Goal: Task Accomplishment & Management: Complete application form

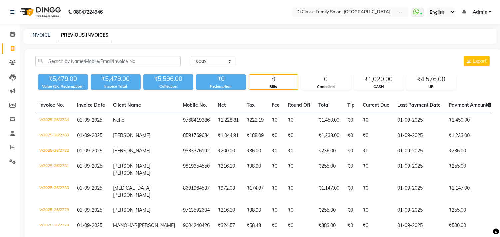
click at [36, 30] on div "INVOICE PREVIOUS INVOICES" at bounding box center [259, 36] width 473 height 15
click at [38, 32] on link "INVOICE" at bounding box center [40, 35] width 19 height 6
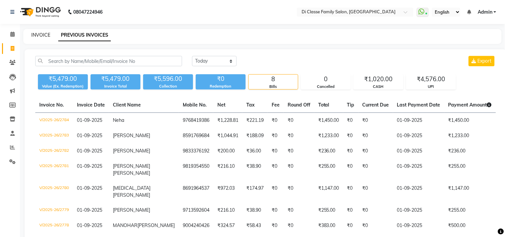
select select "4704"
select select "service"
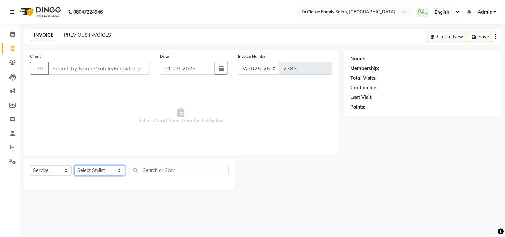
click at [78, 171] on select "Select Stylist [PERSON_NAME] [PERSON_NAME] [PERSON_NAME] Front Desk Javed [PERS…" at bounding box center [99, 171] width 51 height 10
select select "75587"
click at [74, 166] on select "Select Stylist [PERSON_NAME] [PERSON_NAME] [PERSON_NAME] Front Desk Javed [PERS…" at bounding box center [99, 171] width 51 height 10
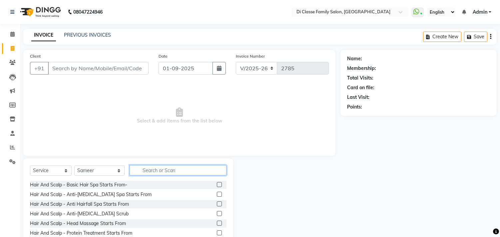
click at [142, 175] on input "text" at bounding box center [178, 170] width 97 height 10
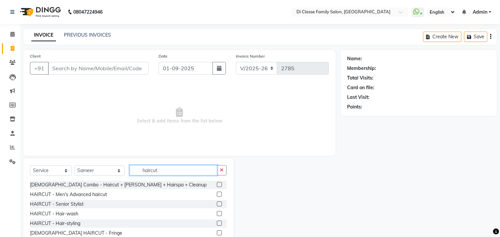
type input "haircut"
click at [217, 193] on label at bounding box center [219, 194] width 5 height 5
click at [217, 193] on input "checkbox" at bounding box center [219, 195] width 4 height 4
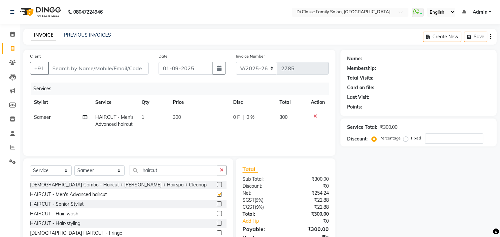
checkbox input "false"
click at [79, 70] on input "Client" at bounding box center [98, 68] width 101 height 13
type input "9"
type input "0"
type input "9027235662"
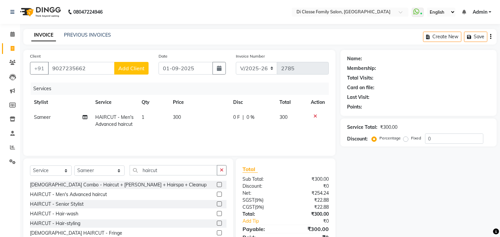
click at [127, 69] on span "Add Client" at bounding box center [131, 68] width 26 height 7
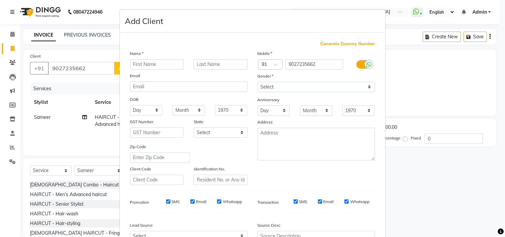
drag, startPoint x: 143, startPoint y: 68, endPoint x: 134, endPoint y: 78, distance: 13.7
click at [134, 78] on div "Name Email DOB Day 01 02 03 04 05 06 07 08 09 10 11 12 13 14 15 16 17 18 19 20 …" at bounding box center [189, 117] width 128 height 135
type input "a"
type input "Abhi"
click at [281, 85] on select "Select [DEMOGRAPHIC_DATA] [DEMOGRAPHIC_DATA] Other Prefer Not To Say" at bounding box center [317, 87] width 118 height 10
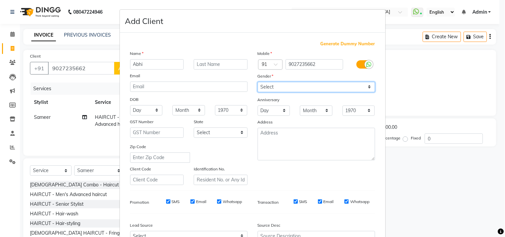
select select "[DEMOGRAPHIC_DATA]"
click at [258, 82] on select "Select [DEMOGRAPHIC_DATA] [DEMOGRAPHIC_DATA] Other Prefer Not To Say" at bounding box center [317, 87] width 118 height 10
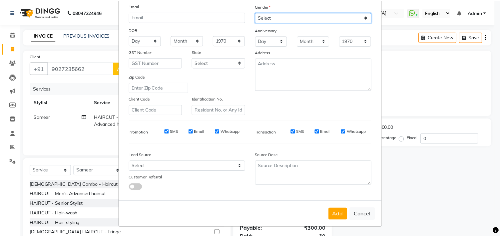
scroll to position [71, 0]
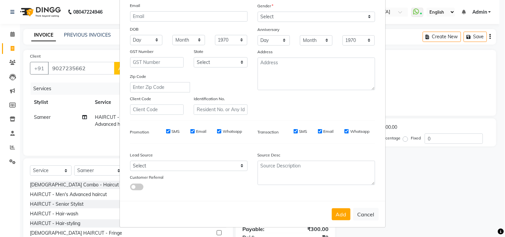
click at [334, 217] on button "Add" at bounding box center [341, 215] width 19 height 12
select select
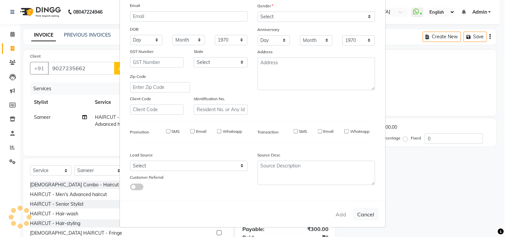
select select
checkbox input "false"
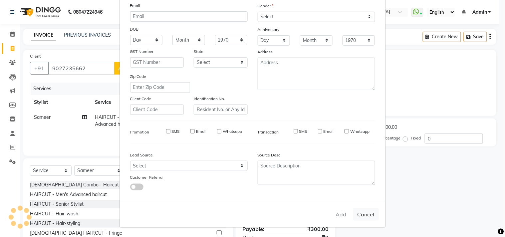
checkbox input "false"
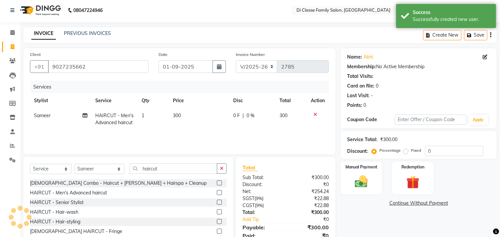
scroll to position [29, 0]
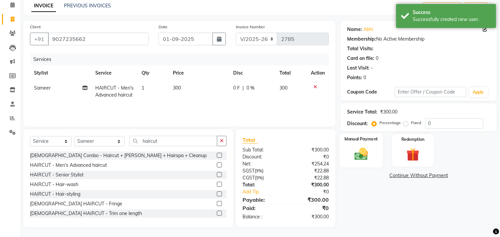
click at [362, 158] on img at bounding box center [361, 155] width 22 height 16
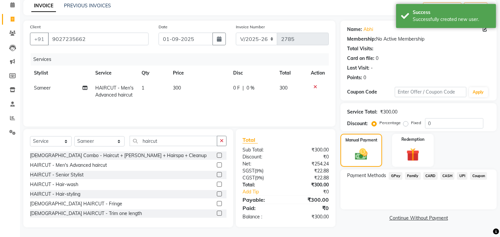
click at [444, 177] on span "CASH" at bounding box center [447, 176] width 14 height 8
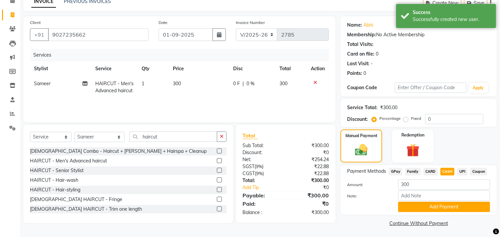
scroll to position [35, 0]
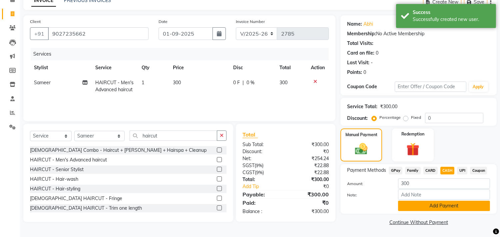
click at [434, 207] on button "Add Payment" at bounding box center [444, 206] width 92 height 10
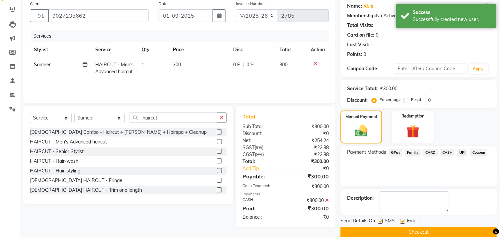
scroll to position [62, 0]
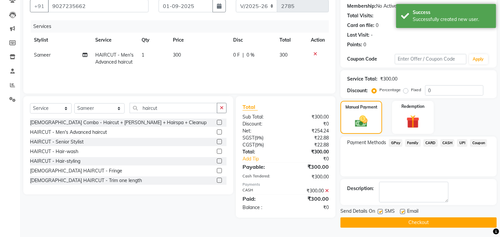
click at [425, 225] on button "Checkout" at bounding box center [418, 223] width 156 height 10
